Goal: Download file/media

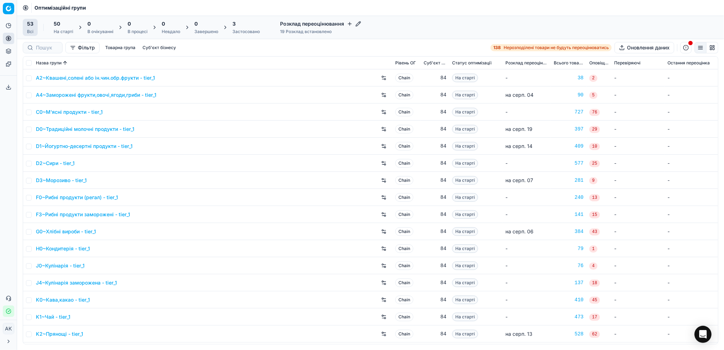
click at [247, 33] on div "Застосовано" at bounding box center [245, 32] width 27 height 6
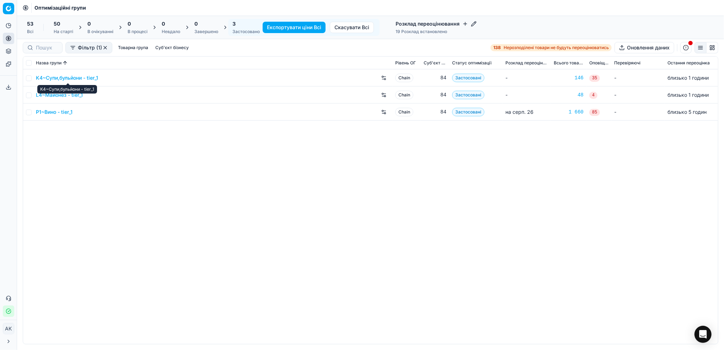
click at [61, 78] on link "K4~Супи,бульйони - tier_1" at bounding box center [67, 77] width 62 height 7
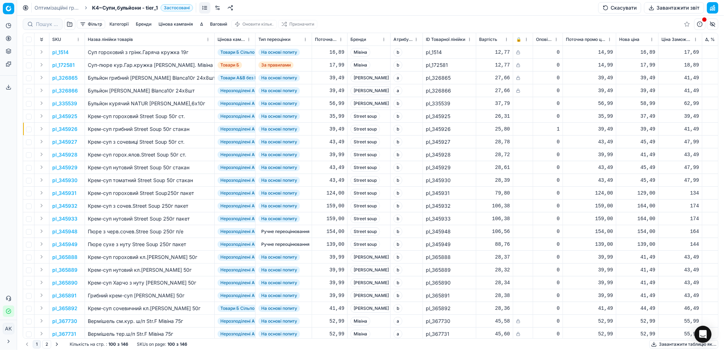
click at [659, 12] on button "Завантажити звіт" at bounding box center [674, 7] width 60 height 11
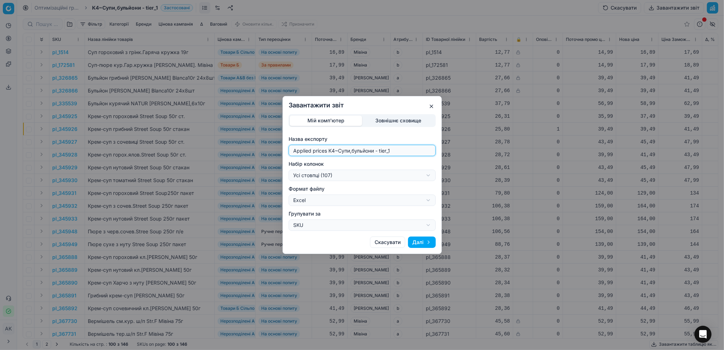
drag, startPoint x: 335, startPoint y: 151, endPoint x: 285, endPoint y: 156, distance: 50.0
click at [285, 156] on div "Мій комп'ютер Зовнішнє сховище Назва експорту Applied prices K4~[GEOGRAPHIC_DAT…" at bounding box center [362, 172] width 159 height 117
type input "20250826~Супи,бульйони - tier_1"
click at [429, 175] on div "Завантажити звіт Мій комп'ютер Зовнішнє сховище Назва експорту 20250826~[GEOGRA…" at bounding box center [362, 175] width 724 height 350
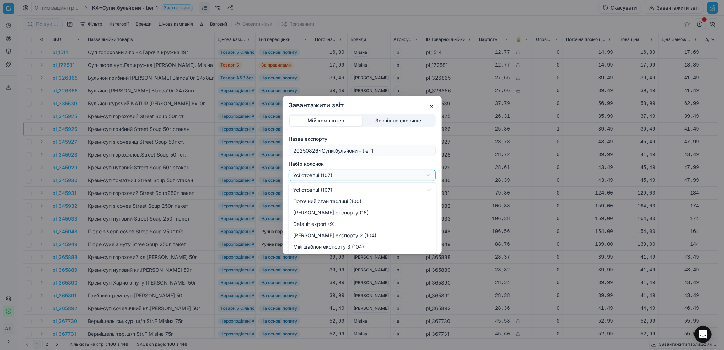
select select "custom"
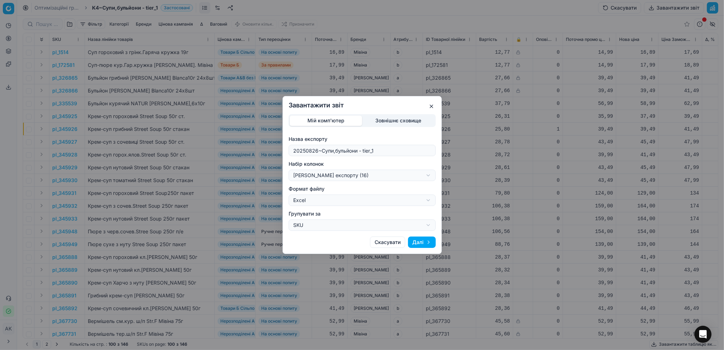
click at [417, 245] on button "Далі" at bounding box center [422, 241] width 28 height 11
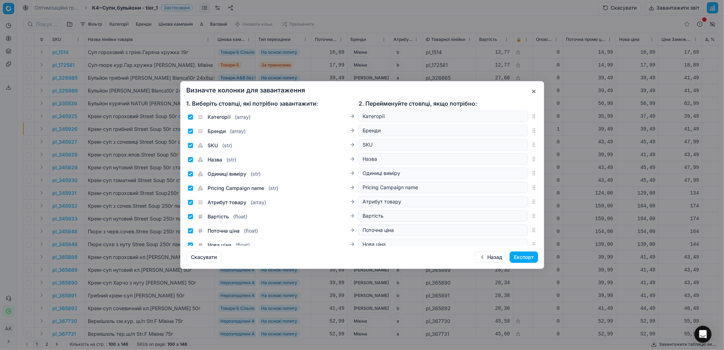
click at [521, 259] on button "Експорт" at bounding box center [524, 256] width 28 height 11
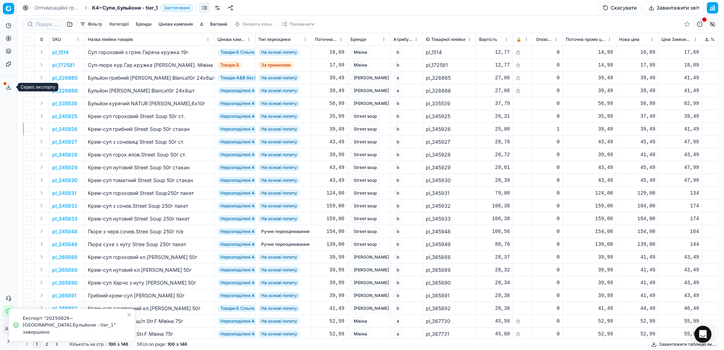
click at [6, 91] on button "Сервіс експорту" at bounding box center [8, 86] width 11 height 11
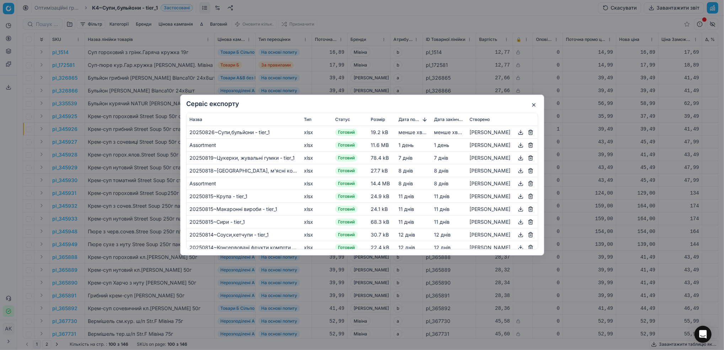
click at [519, 134] on button "button" at bounding box center [521, 132] width 9 height 9
click at [535, 103] on button "button" at bounding box center [534, 105] width 9 height 9
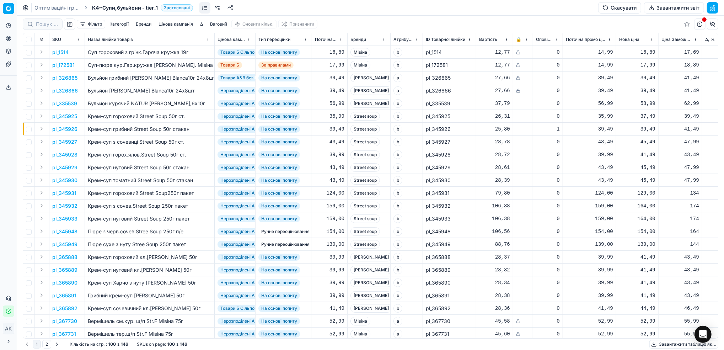
drag, startPoint x: 54, startPoint y: 6, endPoint x: 343, endPoint y: 94, distance: 302.6
click at [54, 6] on link "Оптимізаційні групи" at bounding box center [57, 7] width 46 height 7
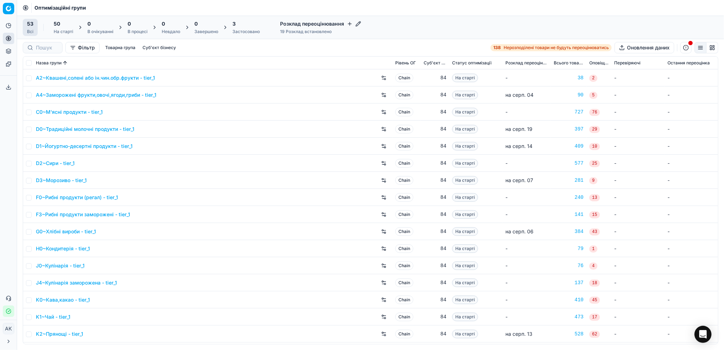
click at [243, 29] on div "Застосовано" at bounding box center [245, 32] width 27 height 6
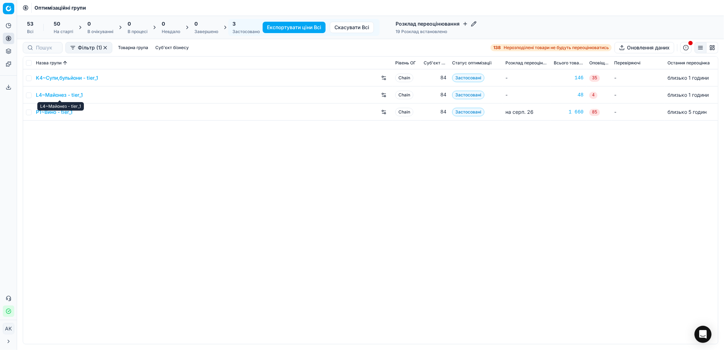
click at [53, 94] on link "L4~Майонез - tier_1" at bounding box center [59, 94] width 47 height 7
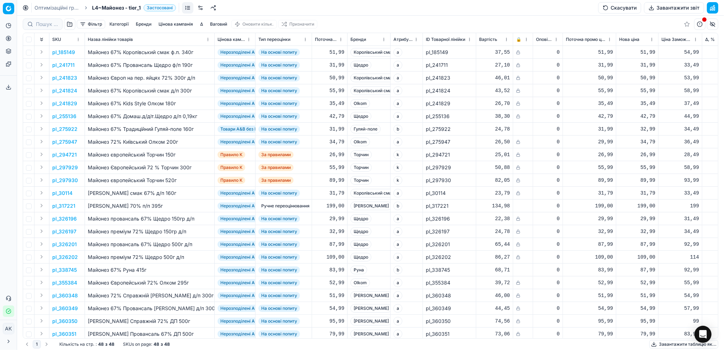
click at [660, 7] on button "Завантажити звіт" at bounding box center [674, 7] width 60 height 11
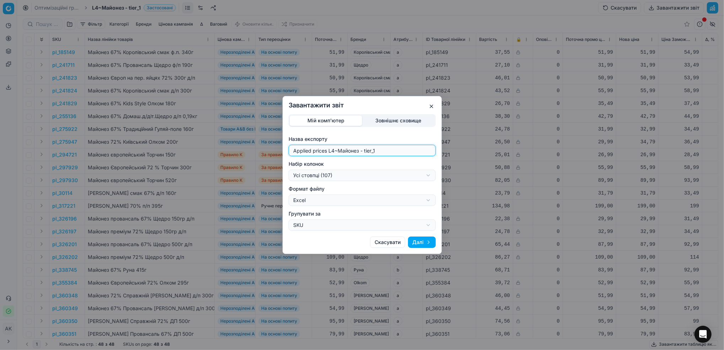
drag, startPoint x: 335, startPoint y: 149, endPoint x: 275, endPoint y: 150, distance: 59.4
click at [275, 150] on div "Завантажити звіт Мій комп'ютер Зовнішнє сховище Назва експорту Applied prices L…" at bounding box center [362, 175] width 724 height 350
type input "20250826~Майонез - tier_1"
click at [429, 176] on div "Завантажити звіт Мій комп'ютер Зовнішнє сховище Назва експорту 20250826~Майонез…" at bounding box center [362, 175] width 724 height 350
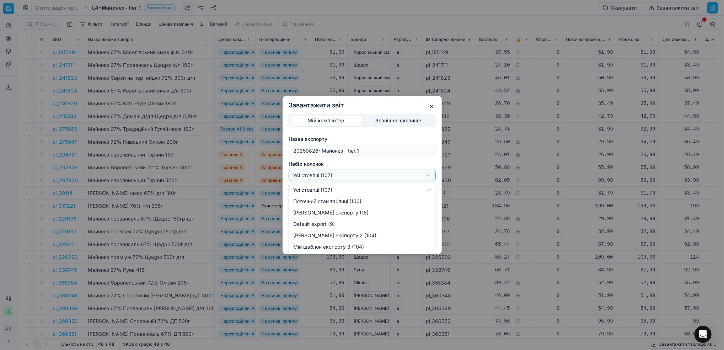
select select "custom"
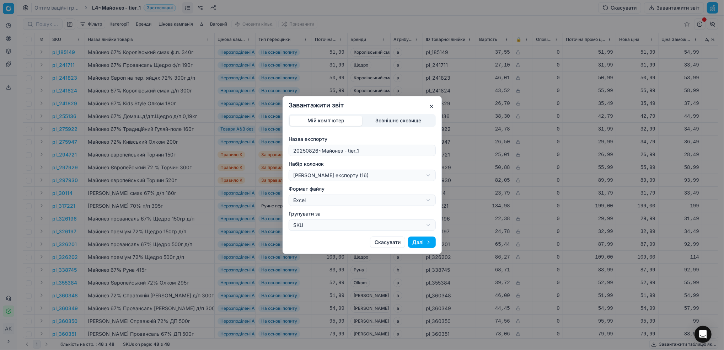
click at [427, 240] on button "Далі" at bounding box center [422, 241] width 28 height 11
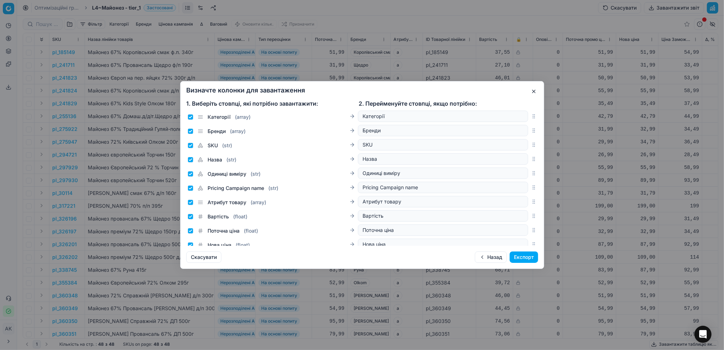
click at [533, 255] on button "Експорт" at bounding box center [524, 256] width 28 height 11
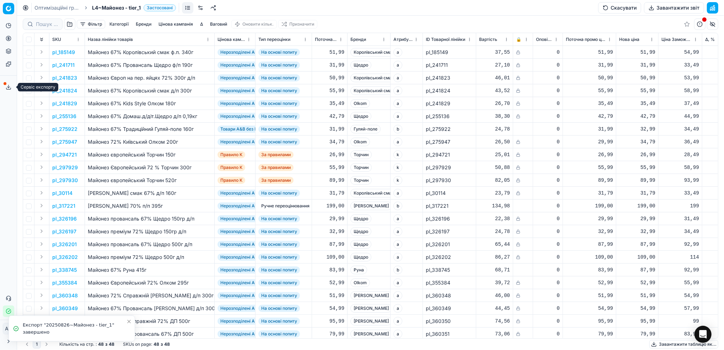
click at [9, 87] on line at bounding box center [9, 86] width 0 height 3
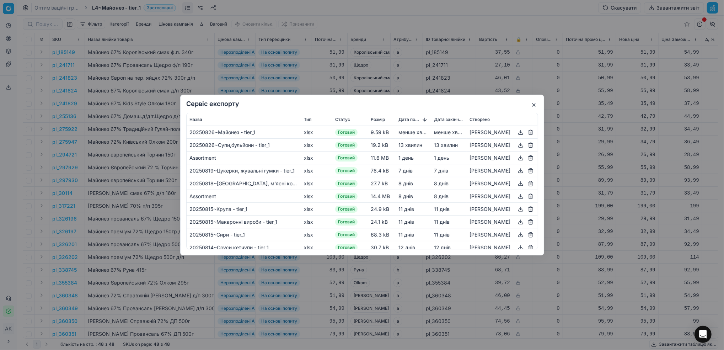
click at [518, 135] on button "button" at bounding box center [521, 132] width 9 height 9
click at [532, 103] on button "button" at bounding box center [534, 105] width 9 height 9
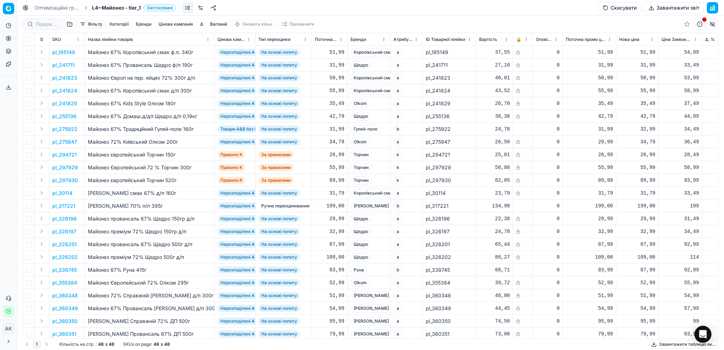
click at [40, 8] on link "Оптимізаційні групи" at bounding box center [57, 7] width 46 height 7
